Goal: Transaction & Acquisition: Purchase product/service

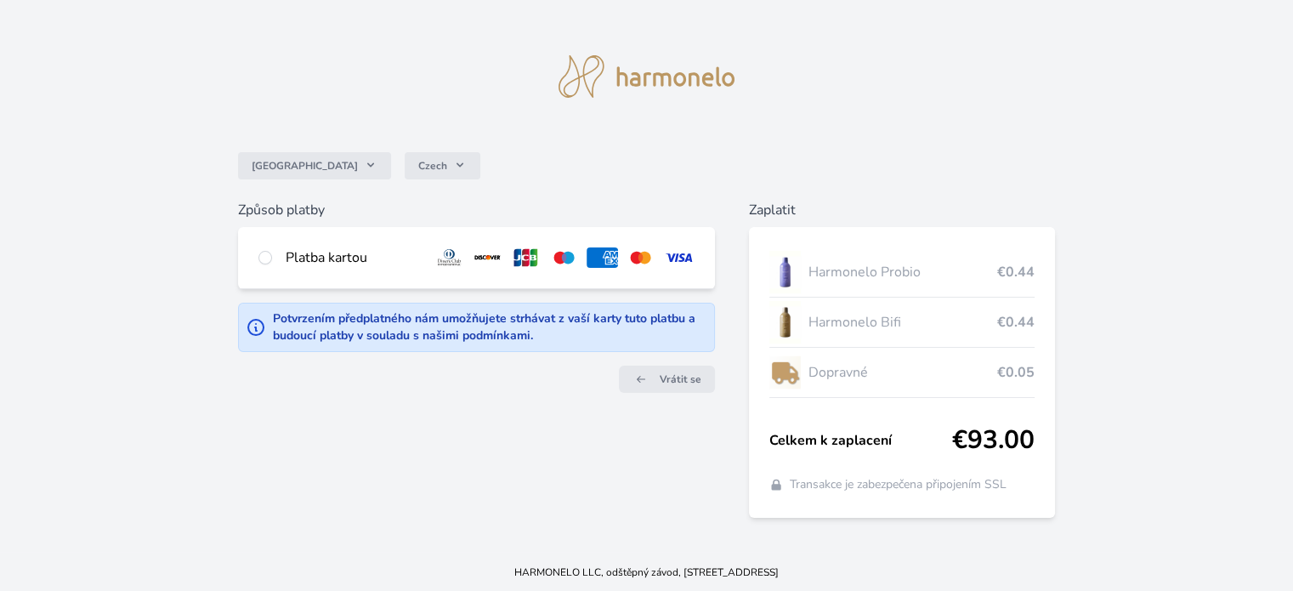
scroll to position [14, 0]
click at [266, 250] on input "radio" at bounding box center [265, 257] width 14 height 14
radio input "true"
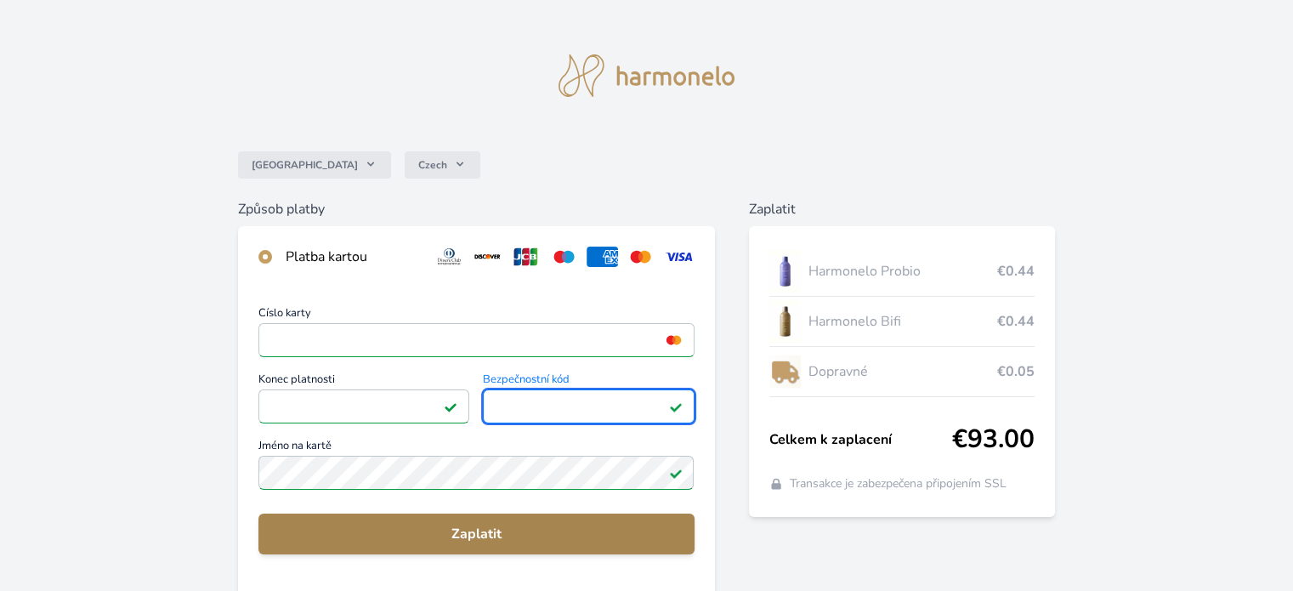
click at [504, 536] on span "Zaplatit" at bounding box center [476, 534] width 408 height 20
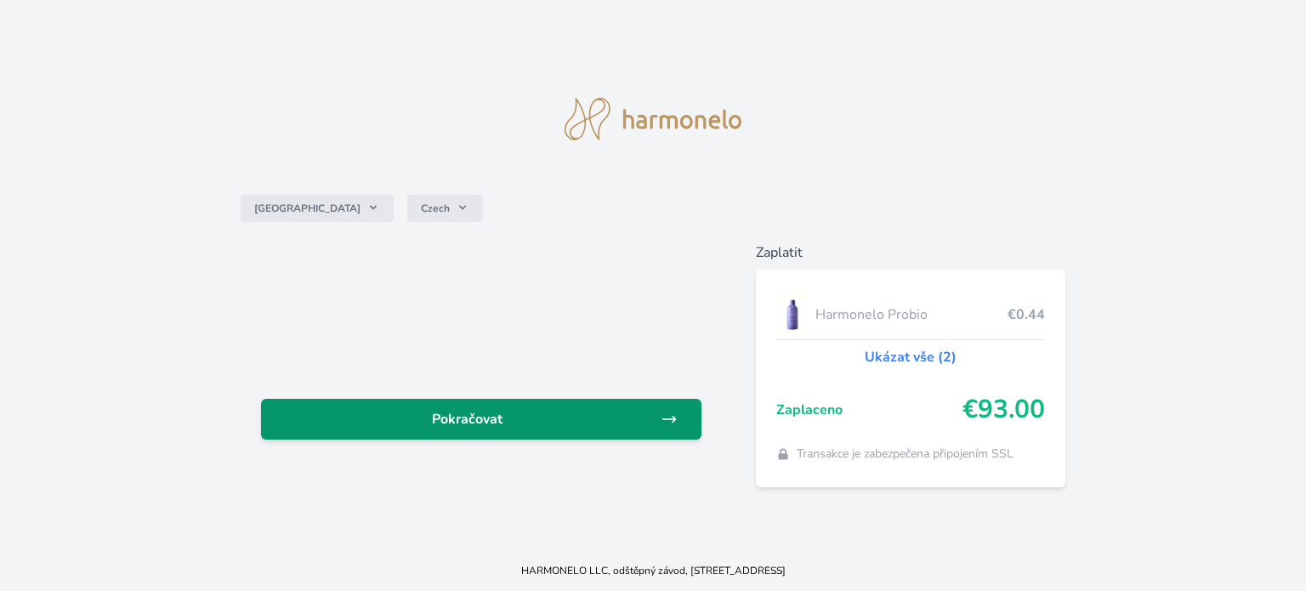
click at [637, 414] on span "Pokračovat" at bounding box center [468, 419] width 386 height 20
